Goal: Find specific page/section: Find specific page/section

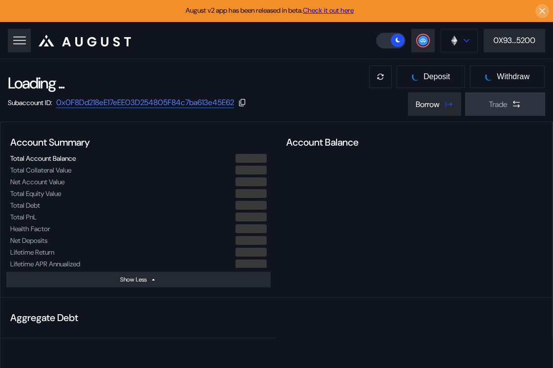
click at [460, 39] on button at bounding box center [459, 40] width 37 height 23
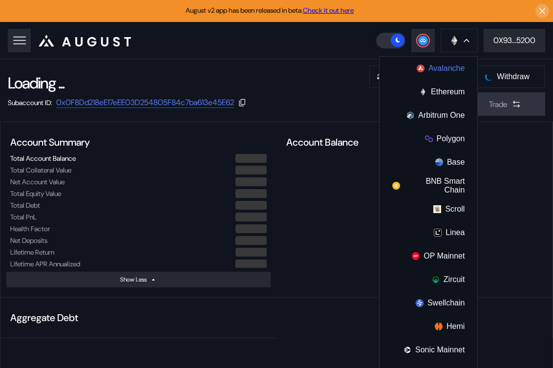
click at [443, 73] on button "Avalanche" at bounding box center [429, 68] width 98 height 23
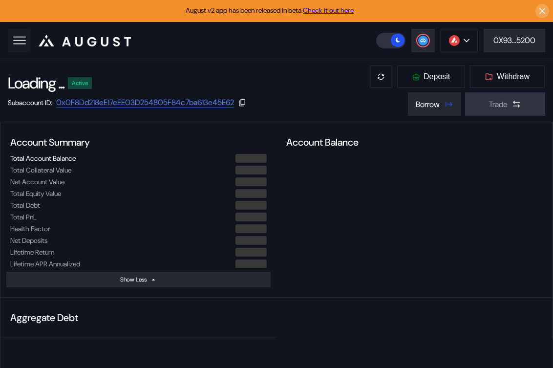
click at [26, 44] on icon at bounding box center [20, 41] width 14 height 14
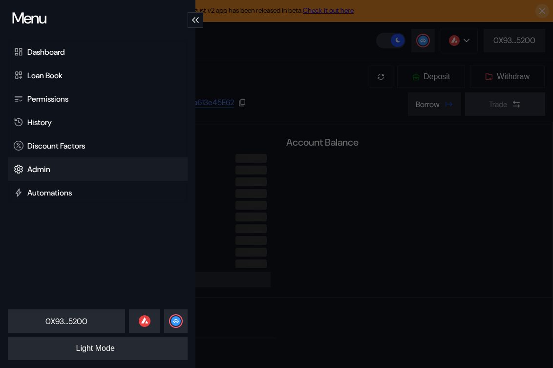
click at [53, 164] on div "Admin" at bounding box center [98, 168] width 180 height 23
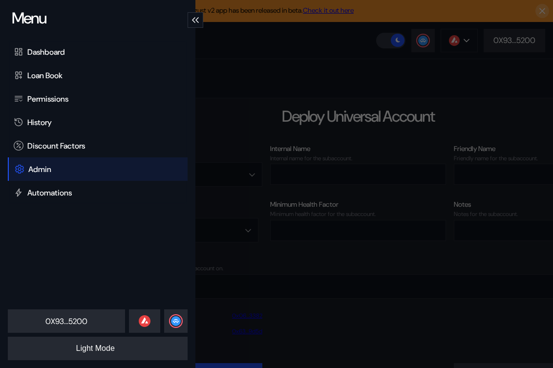
click at [292, 80] on div "Menu Dashboard Loan Book Permissions History Discount Factors Admin Automations…" at bounding box center [276, 184] width 553 height 368
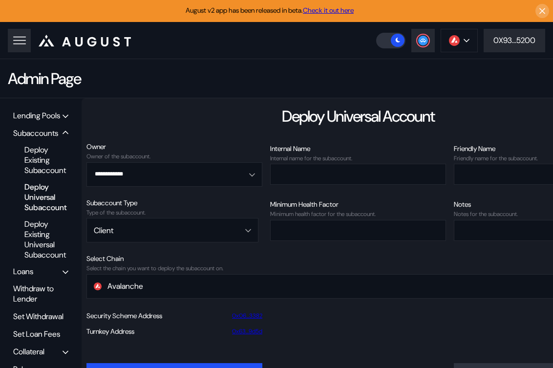
click at [30, 119] on div "Lending Pools" at bounding box center [36, 115] width 47 height 10
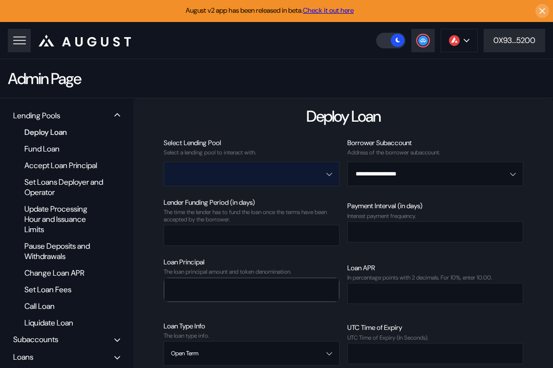
click at [301, 176] on input "Open menu" at bounding box center [246, 173] width 150 height 23
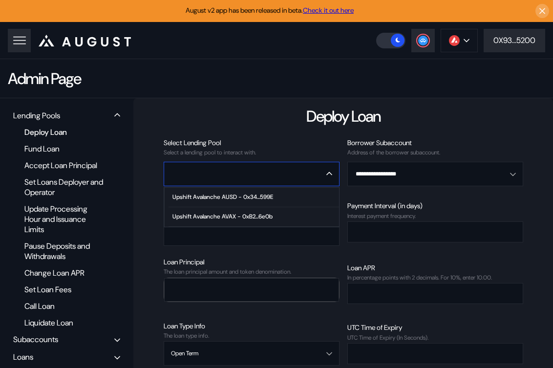
click at [290, 217] on span "Upshift Avalanche AVAX - 0xB2...6e0b" at bounding box center [254, 217] width 170 height 20
type input "**********"
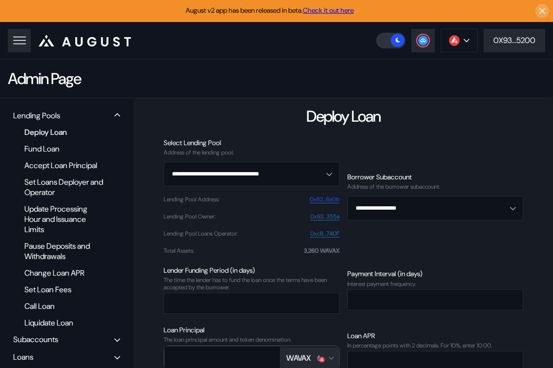
click at [325, 200] on link "0xB2...6e0b" at bounding box center [325, 199] width 30 height 7
